Goal: Task Accomplishment & Management: Manage account settings

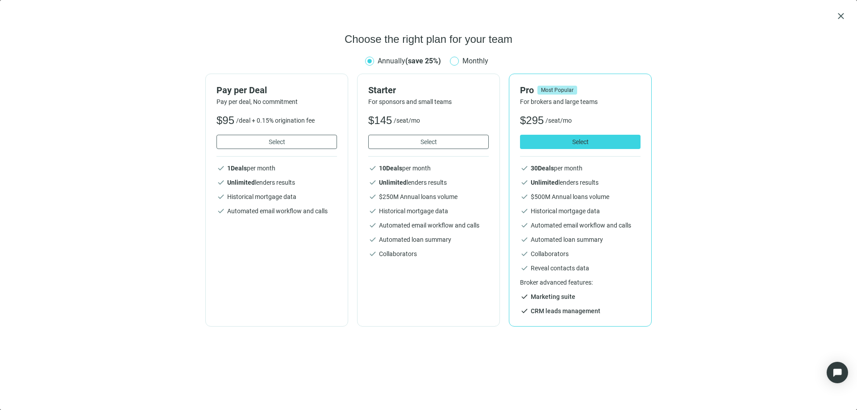
click at [464, 63] on span "Monthly" at bounding box center [475, 60] width 33 height 11
click at [425, 142] on span "Select" at bounding box center [429, 141] width 17 height 7
click at [426, 141] on span "Select" at bounding box center [429, 141] width 17 height 7
